Goal: Task Accomplishment & Management: Complete application form

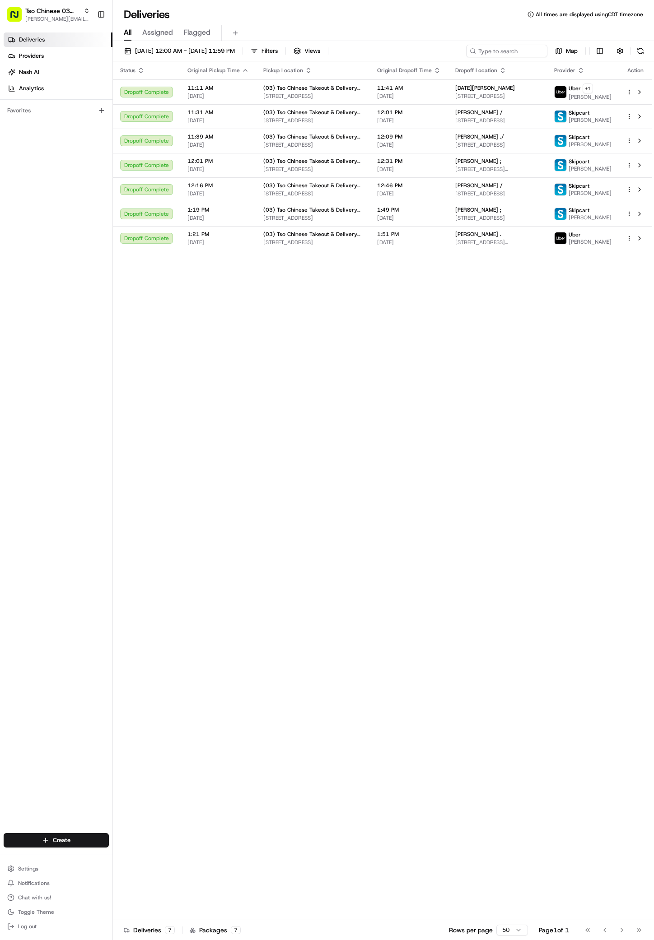
click at [72, 839] on html "Tso Chinese 03 TsoCo [PERSON_NAME][EMAIL_ADDRESS][DOMAIN_NAME] Toggle Sidebar D…" at bounding box center [327, 470] width 654 height 940
click at [153, 857] on link "Delivery" at bounding box center [163, 857] width 101 height 16
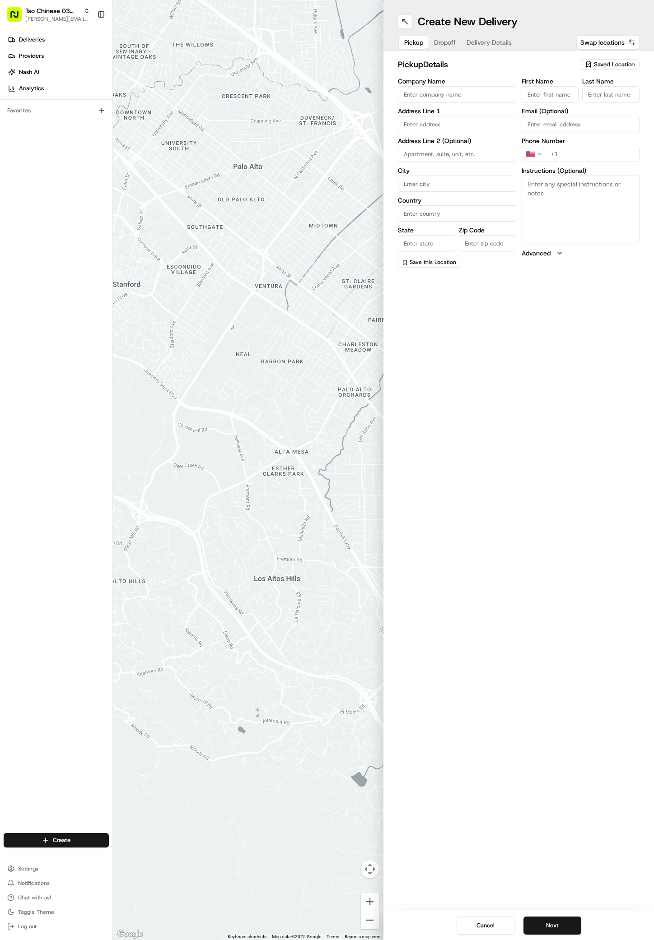
paste input "[STREET_ADDRESS]"
click at [472, 127] on input "[STREET_ADDRESS]" at bounding box center [457, 124] width 118 height 16
click at [472, 145] on div "[STREET_ADDRESS]" at bounding box center [457, 143] width 114 height 14
type input "[STREET_ADDRESS]"
type input "Austin"
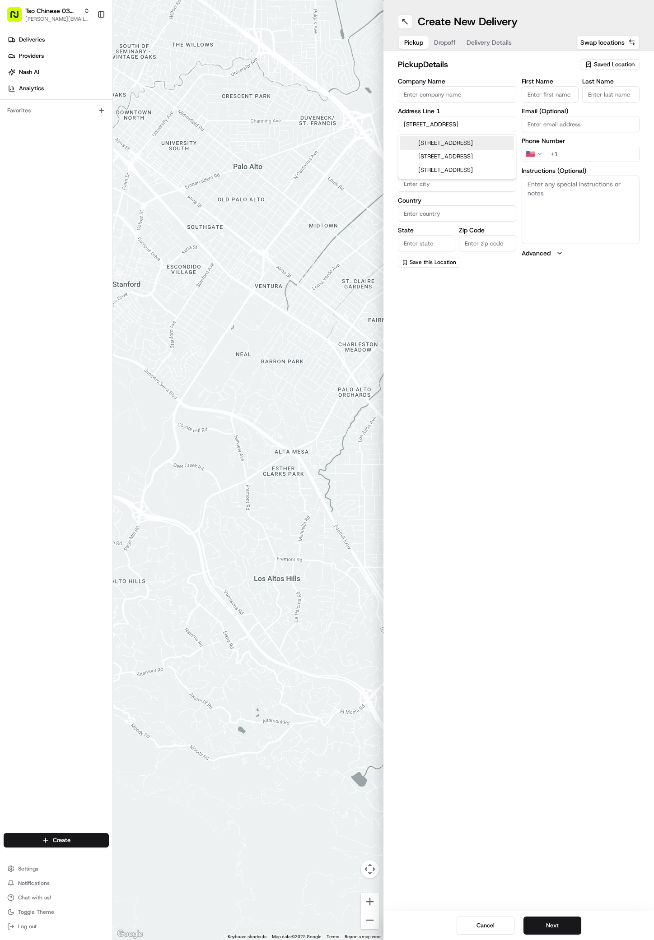
type input "[GEOGRAPHIC_DATA]"
type input "78744"
type input "4613 Leatherleaf Trail"
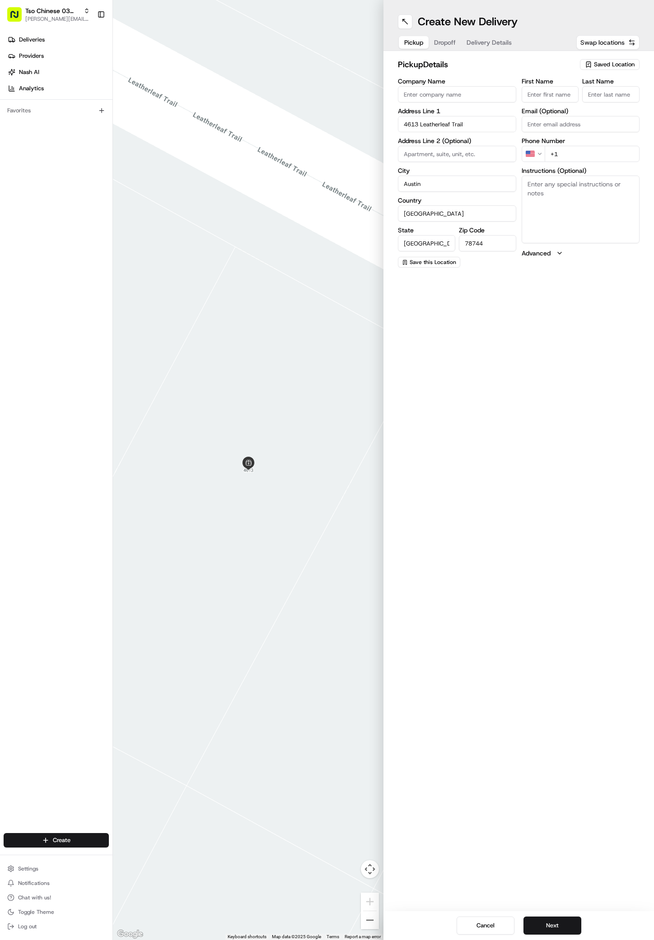
click at [623, 39] on span "Swap locations" at bounding box center [602, 42] width 44 height 9
click at [608, 65] on span "Saved Location" at bounding box center [614, 64] width 41 height 8
click at [605, 106] on span "(03) Tso Chinese Takeout & Delivery TsoCo (03)" at bounding box center [594, 102] width 111 height 16
type input "(03) Tso Chinese Takeout & Delivery TsoCo"
type input "Ste F"
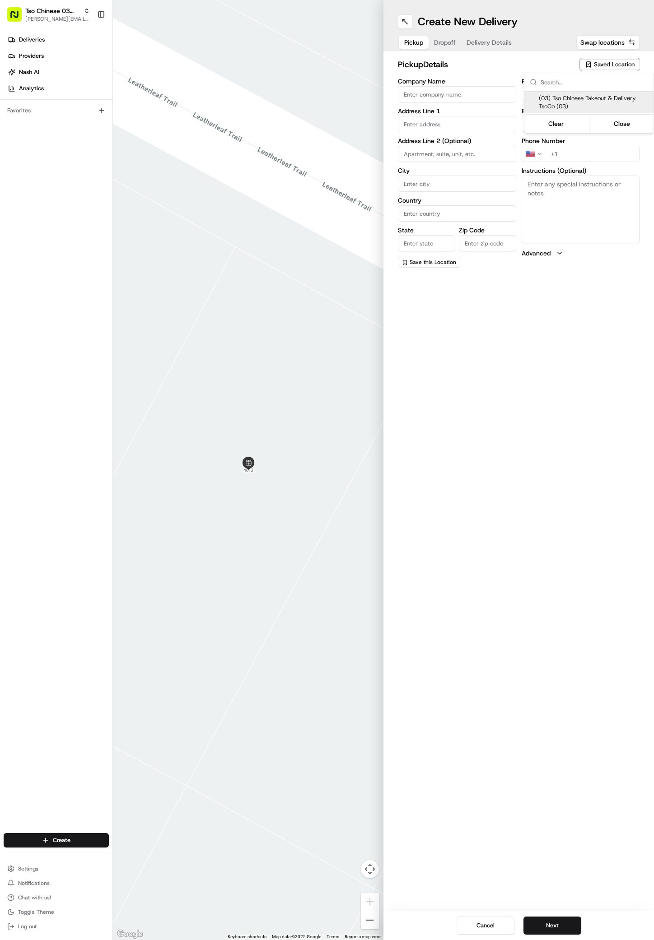
type input "Austin"
type input "US"
type input "[GEOGRAPHIC_DATA]"
type input "78704"
type input "Tso Chinese"
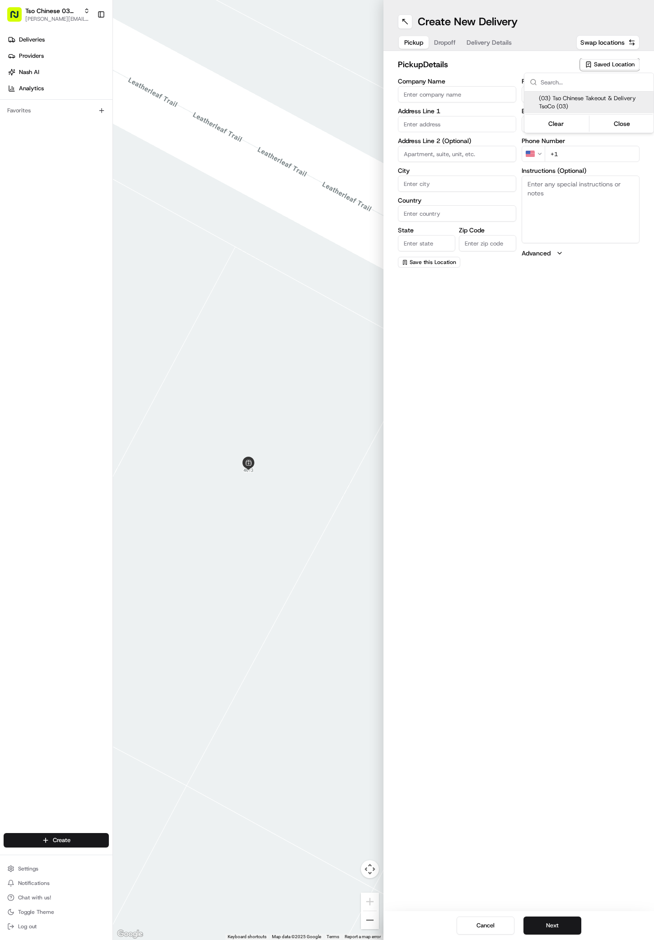
type input "TsoCo Manager"
type input "[EMAIL_ADDRESS][DOMAIN_NAME]"
type input "[PHONE_NUMBER]"
type textarea "Submit a picture displaying address & food as Proof of Delivery. Envía una foto…"
type input "[STREET_ADDRESS]"
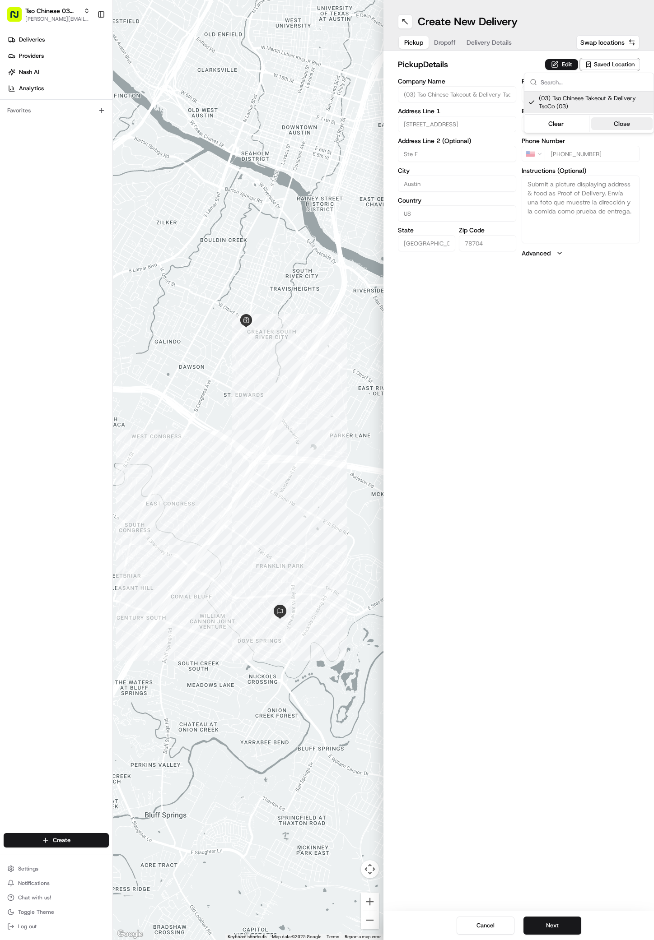
click at [623, 118] on button "Close" at bounding box center [622, 123] width 62 height 13
click at [443, 40] on span "Dropoff" at bounding box center [445, 42] width 22 height 9
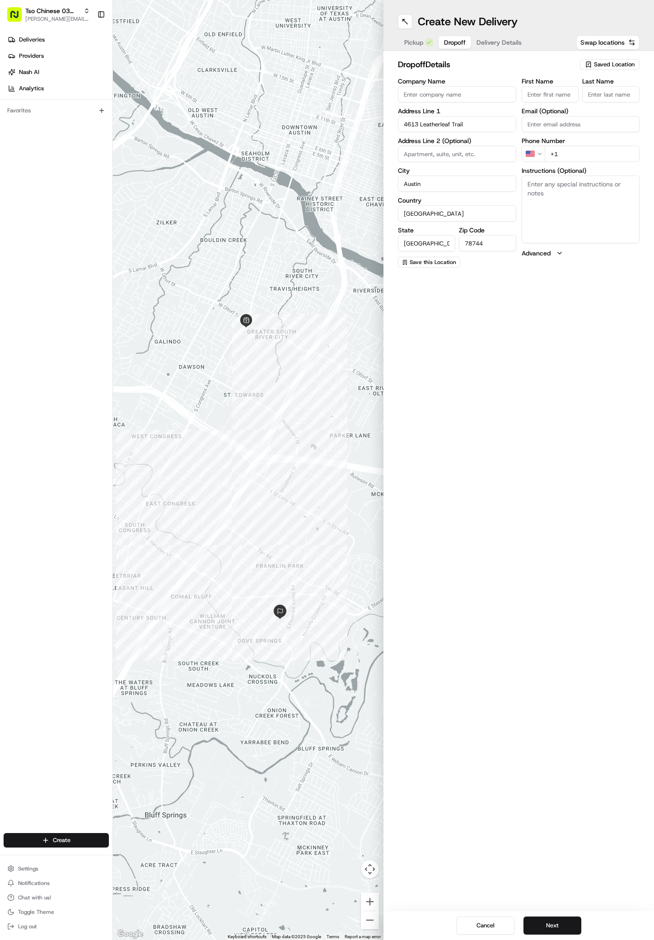
click at [412, 91] on input "Company Name" at bounding box center [457, 94] width 118 height 16
paste input "[PERSON_NAME]"
type input "[PERSON_NAME]"
paste input "[PERSON_NAME]"
type input "[PERSON_NAME]"
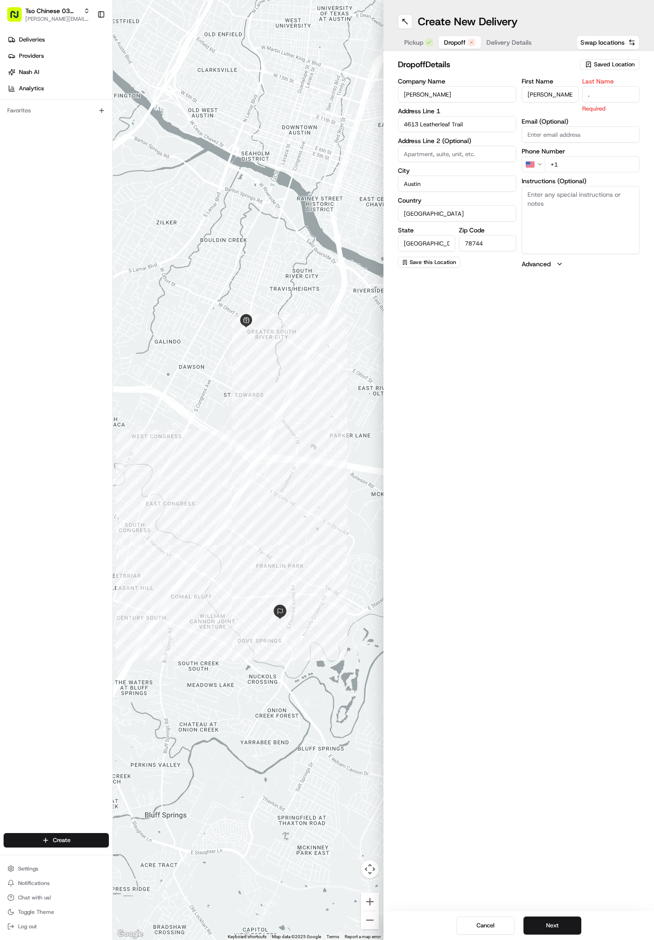
type input "."
click at [567, 163] on div "First Name [PERSON_NAME] Last Name . Email (Optional) Phone Number US +1 Instru…" at bounding box center [580, 173] width 118 height 190
click at [565, 155] on input "+1" at bounding box center [591, 154] width 95 height 16
paste input "2143542647"
click at [553, 152] on input "[PHONE_NUMBER]" at bounding box center [591, 154] width 95 height 16
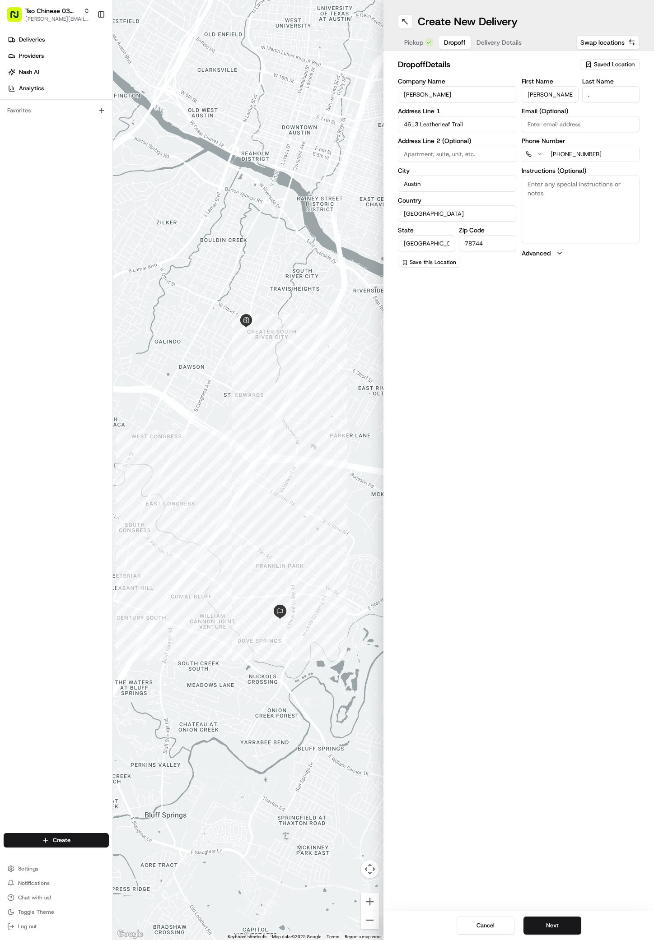
type input "[PHONE_NUMBER]"
click at [493, 31] on div "Create New Delivery Pickup Dropoff Delivery Details Swap locations" at bounding box center [518, 25] width 270 height 51
click at [501, 42] on span "Delivery Details" at bounding box center [498, 42] width 45 height 9
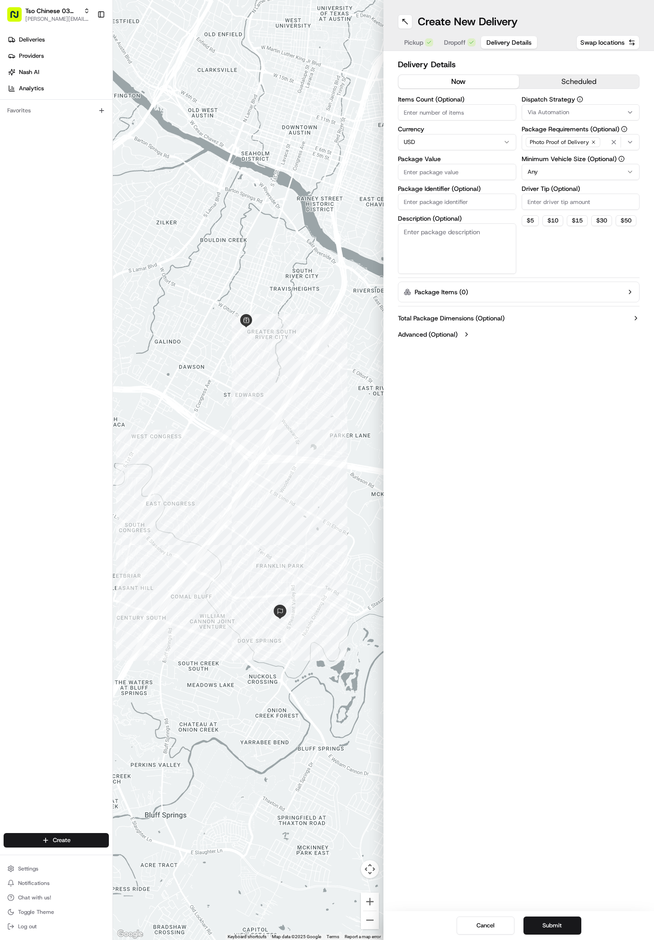
click at [555, 110] on span "Via Automation" at bounding box center [548, 112] width 42 height 8
click at [562, 159] on span "TsoCo Strategy" at bounding box center [591, 162] width 111 height 8
click at [617, 193] on button "Close" at bounding box center [620, 192] width 62 height 13
click at [551, 205] on input "Driver Tip (Optional)" at bounding box center [580, 202] width 118 height 16
type input "2"
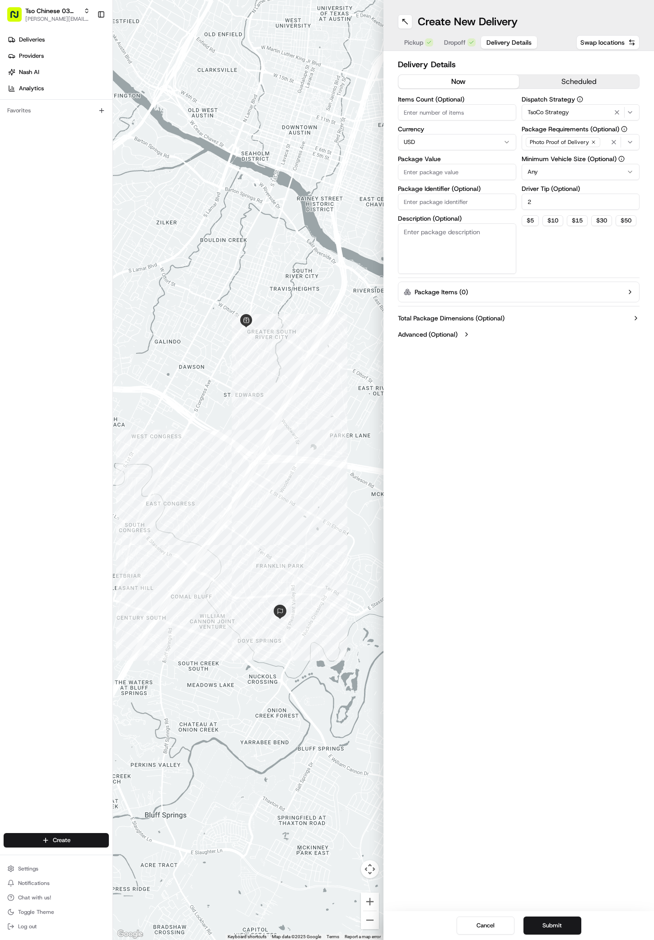
click at [413, 169] on input "Package Value" at bounding box center [457, 172] width 118 height 16
paste input "33.4"
type input "33.4"
click at [411, 199] on input "Package Identifier (Optional)" at bounding box center [457, 202] width 118 height 16
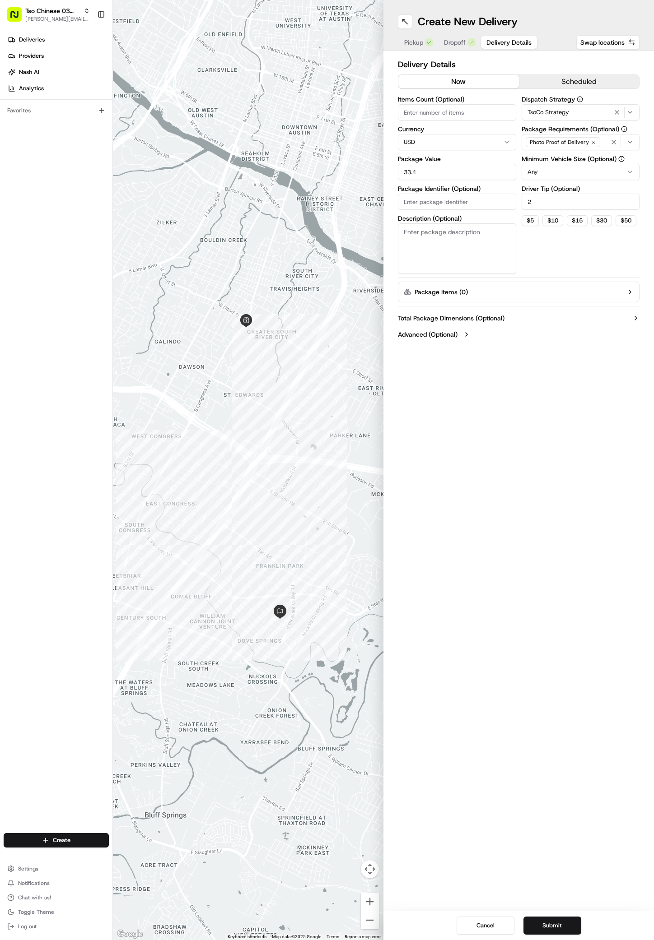
paste input "IWKOCZA"
type input "IWKOCZA"
click at [547, 930] on button "Submit" at bounding box center [552, 926] width 58 height 18
